Goal: Transaction & Acquisition: Obtain resource

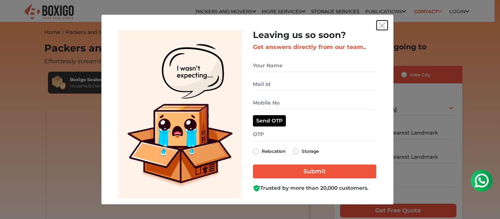
click at [379, 25] on img "get free quote dialog" at bounding box center [382, 25] width 7 height 7
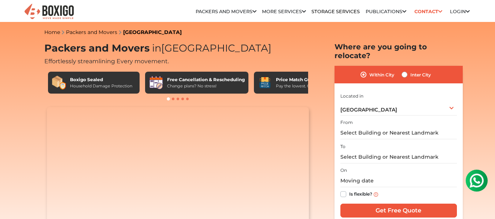
click at [369, 70] on label "Within City" at bounding box center [381, 74] width 25 height 9
click at [366, 70] on input "Within City" at bounding box center [363, 73] width 6 height 7
click at [401, 70] on input "Inter City" at bounding box center [404, 73] width 6 height 7
radio input "true"
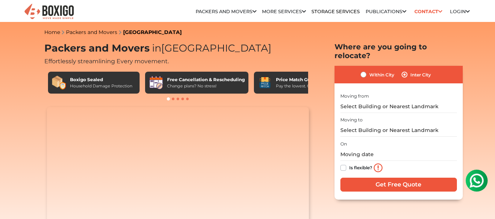
click at [367, 70] on div "Within City" at bounding box center [377, 74] width 34 height 9
click at [369, 70] on label "Within City" at bounding box center [381, 74] width 25 height 9
click at [362, 70] on input "Within City" at bounding box center [363, 73] width 6 height 7
radio input "true"
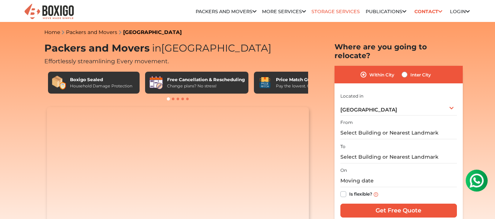
click at [341, 12] on link "Storage Services" at bounding box center [335, 11] width 48 height 5
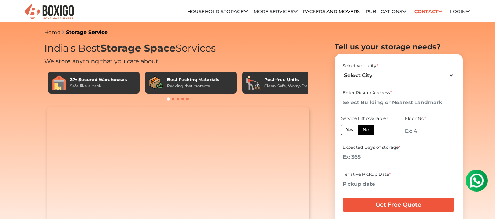
click at [196, 47] on h1 "India's Best Storage Space Services" at bounding box center [177, 48] width 267 height 12
click at [56, 48] on h1 "India's Best Storage Space Services" at bounding box center [177, 48] width 267 height 12
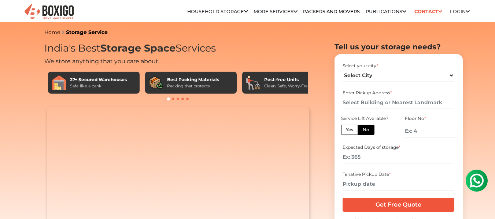
click at [56, 48] on h1 "India's Best Storage Space Services" at bounding box center [177, 48] width 267 height 12
click at [214, 53] on h1 "India's Best Storage Space Services" at bounding box center [177, 48] width 267 height 12
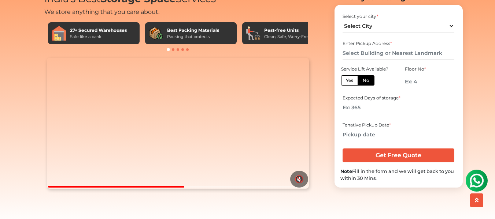
scroll to position [44, 0]
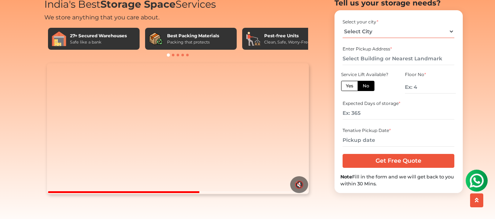
click at [380, 38] on select "Select City [GEOGRAPHIC_DATA] [GEOGRAPHIC_DATA] [GEOGRAPHIC_DATA] [GEOGRAPHIC_D…" at bounding box center [398, 31] width 112 height 13
select select "[GEOGRAPHIC_DATA]"
click at [342, 37] on select "Select City [GEOGRAPHIC_DATA] [GEOGRAPHIC_DATA] [GEOGRAPHIC_DATA] [GEOGRAPHIC_D…" at bounding box center [398, 31] width 112 height 13
click at [389, 65] on input "text" at bounding box center [398, 58] width 112 height 13
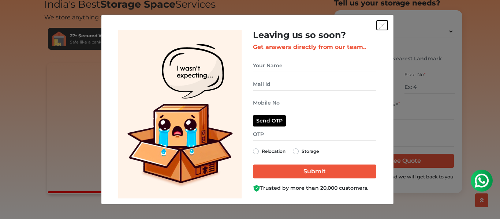
click at [381, 26] on img "get free quote dialog" at bounding box center [382, 25] width 7 height 7
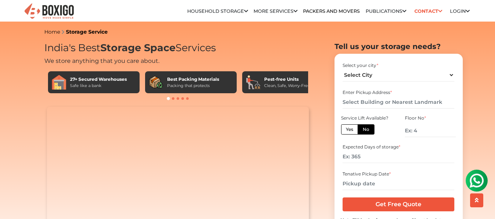
scroll to position [0, 0]
